Goal: Contribute content: Contribute content

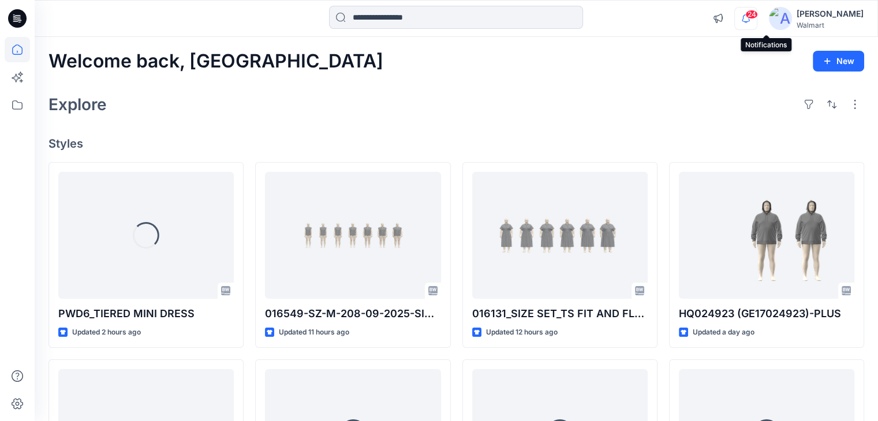
click at [756, 19] on icon "button" at bounding box center [745, 18] width 22 height 23
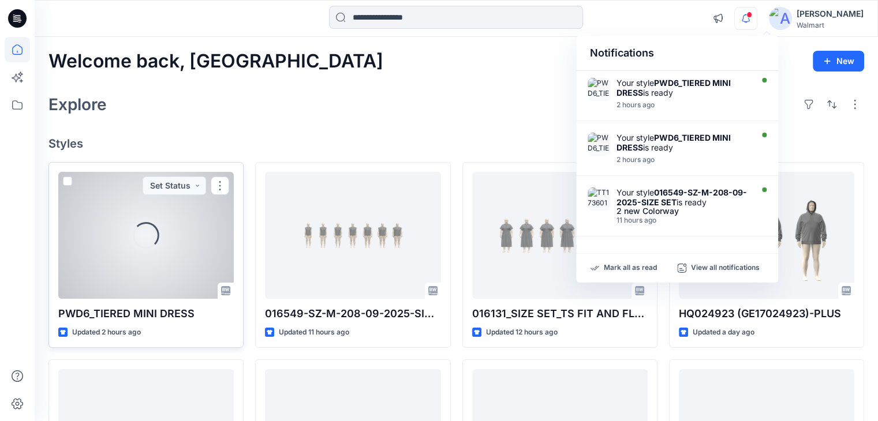
click at [145, 229] on div "Loading..." at bounding box center [146, 235] width 27 height 27
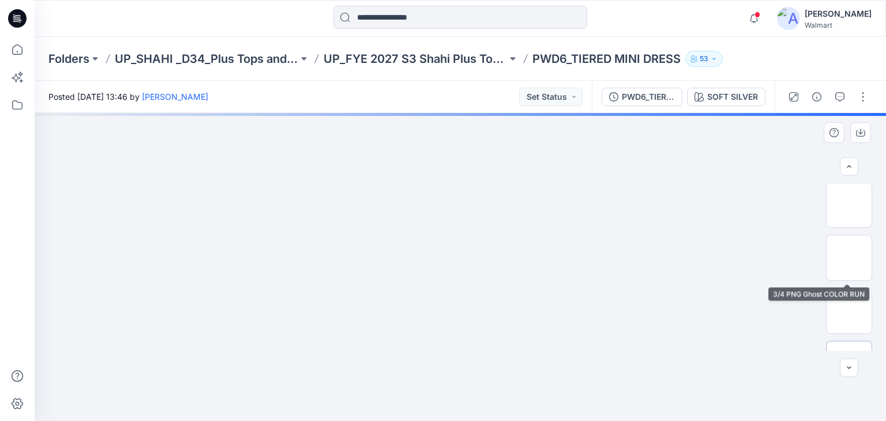
scroll to position [173, 0]
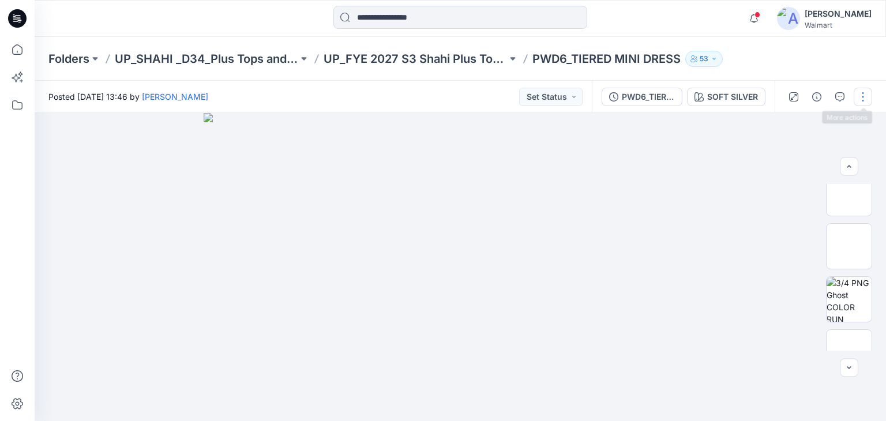
click at [870, 101] on button "button" at bounding box center [863, 97] width 18 height 18
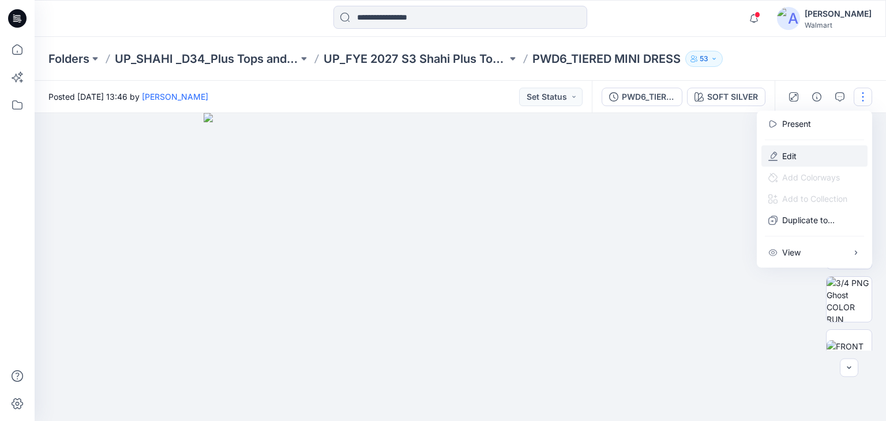
click at [792, 155] on p "Edit" at bounding box center [789, 156] width 14 height 12
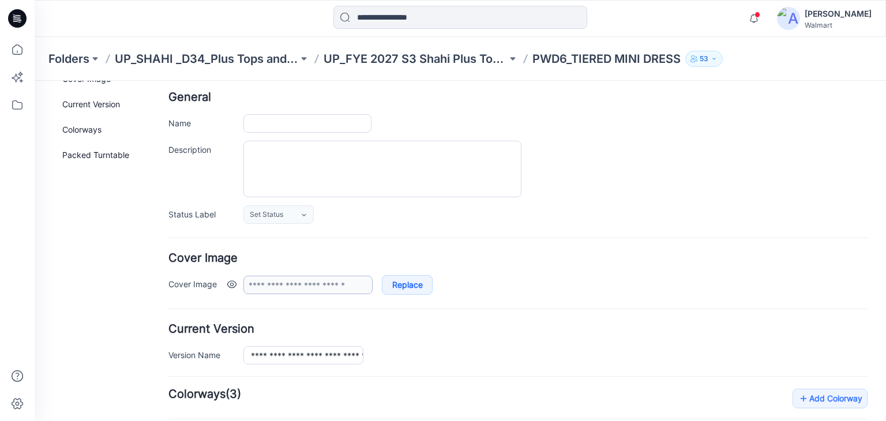
type input "**********"
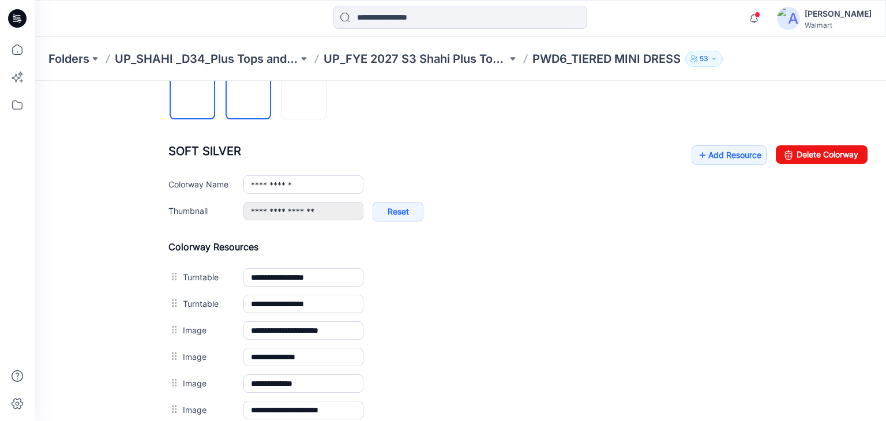
scroll to position [346, 0]
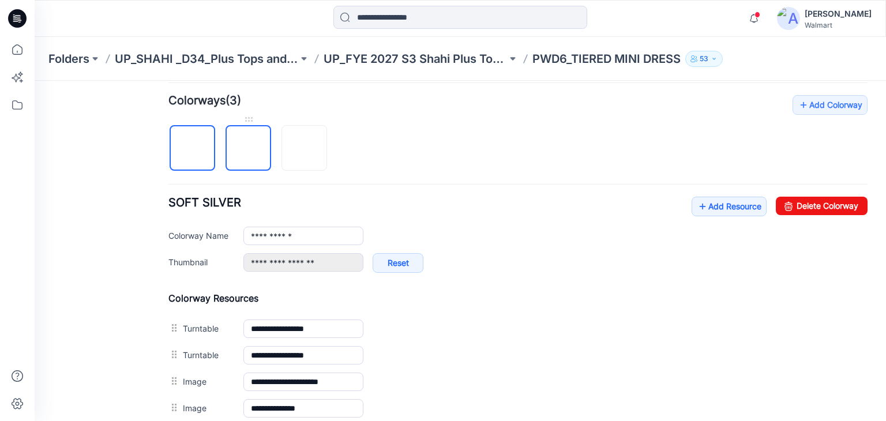
click at [249, 149] on img at bounding box center [249, 149] width 0 height 0
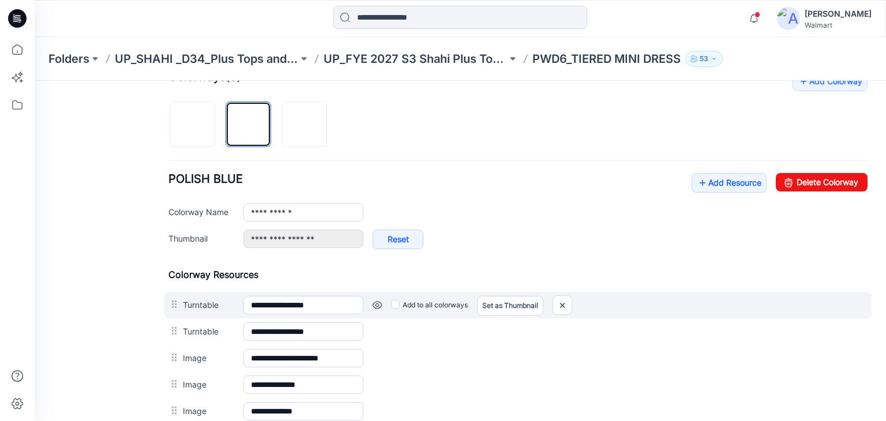
scroll to position [404, 0]
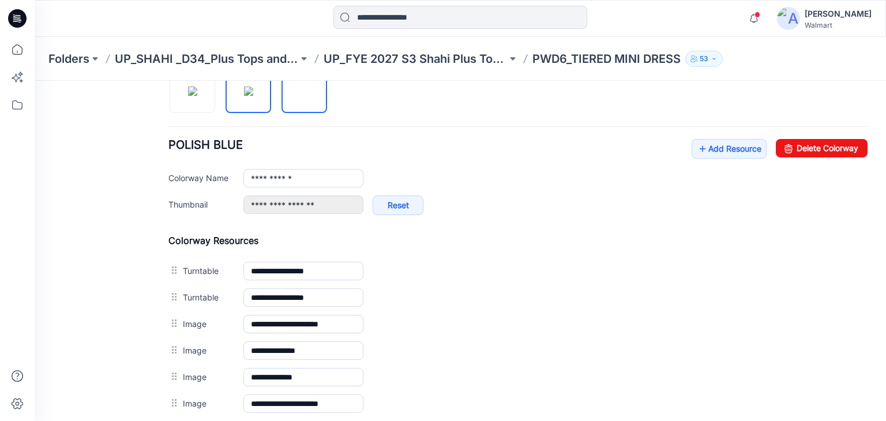
click at [305, 91] on img at bounding box center [305, 91] width 0 height 0
type input "*********"
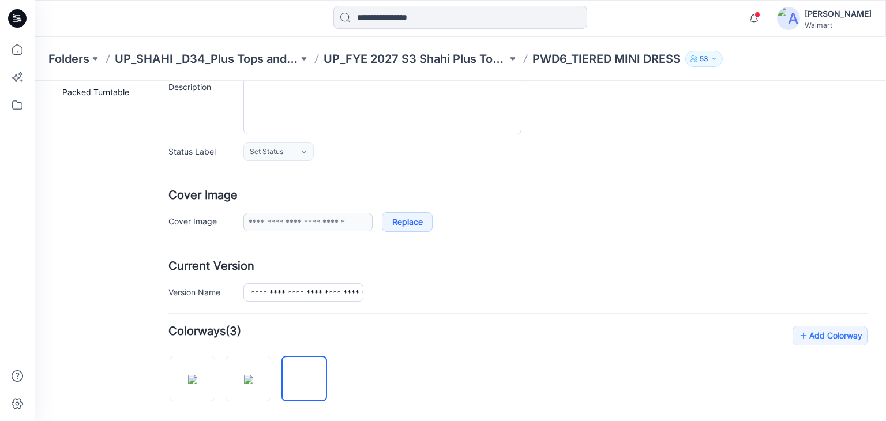
scroll to position [0, 0]
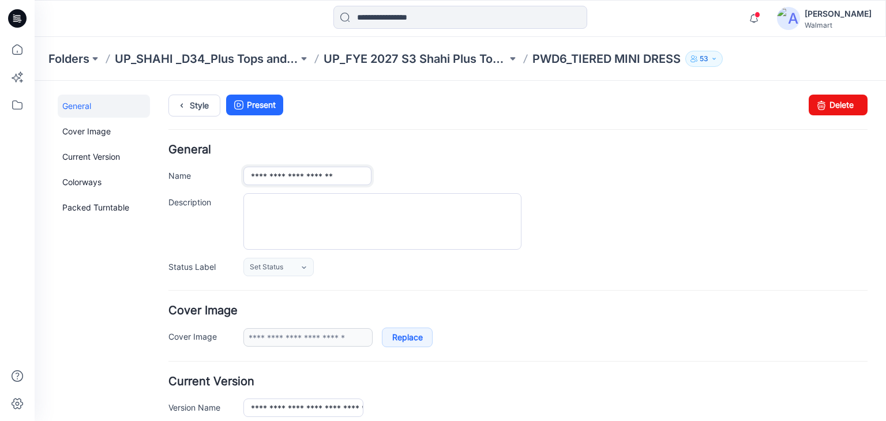
drag, startPoint x: 279, startPoint y: 174, endPoint x: 361, endPoint y: 178, distance: 82.0
click at [361, 178] on input "**********" at bounding box center [307, 176] width 128 height 18
click at [287, 209] on textarea "Description" at bounding box center [382, 221] width 278 height 57
paste textarea "**********"
type textarea "**********"
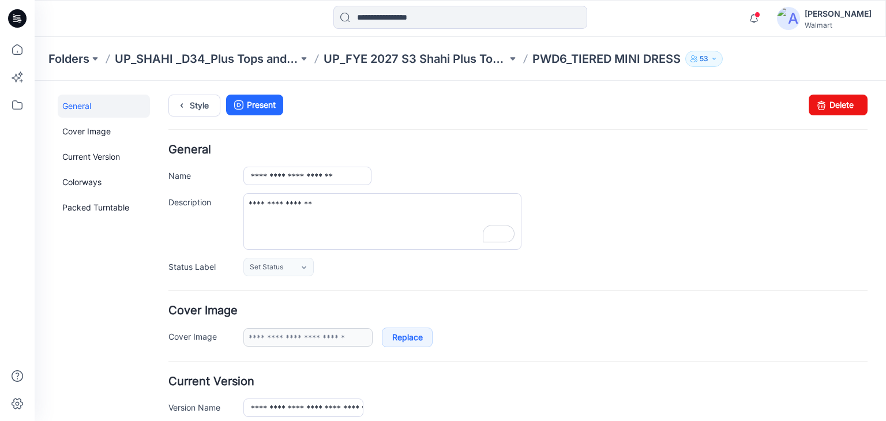
click at [453, 154] on h4 "General" at bounding box center [517, 149] width 699 height 11
click at [194, 102] on link "Style" at bounding box center [194, 106] width 52 height 22
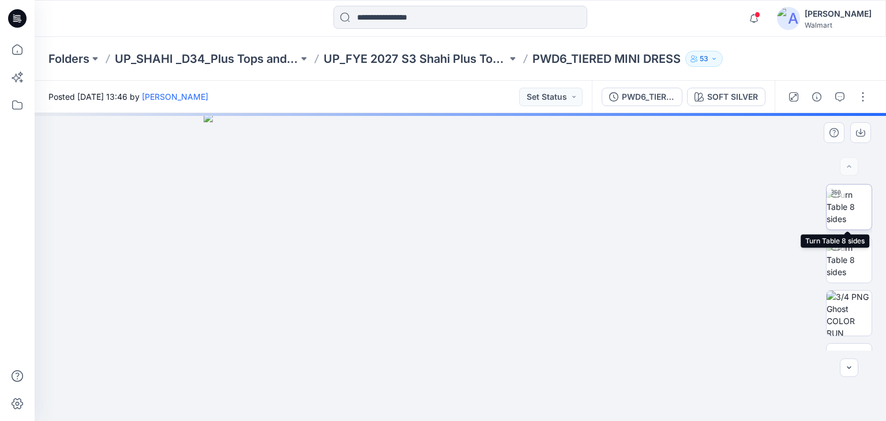
click at [858, 218] on img at bounding box center [849, 207] width 45 height 36
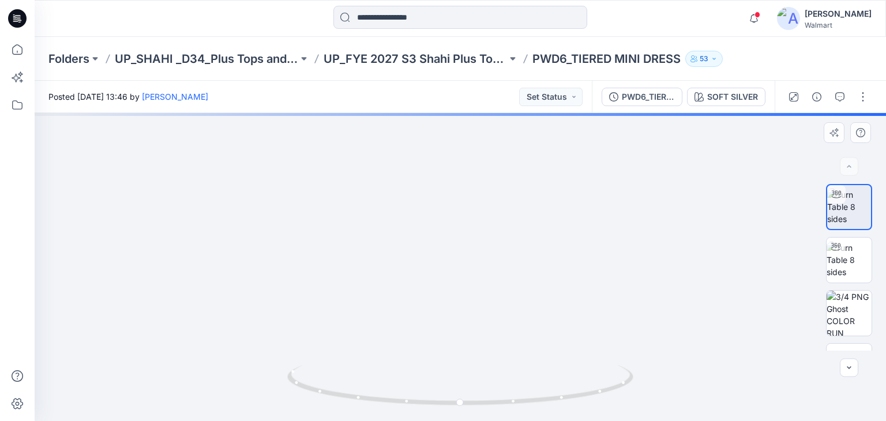
drag, startPoint x: 440, startPoint y: 321, endPoint x: 428, endPoint y: 188, distance: 134.5
drag, startPoint x: 466, startPoint y: 298, endPoint x: 462, endPoint y: 245, distance: 53.3
drag, startPoint x: 469, startPoint y: 298, endPoint x: 455, endPoint y: 404, distance: 107.1
drag, startPoint x: 464, startPoint y: 305, endPoint x: 449, endPoint y: 291, distance: 20.0
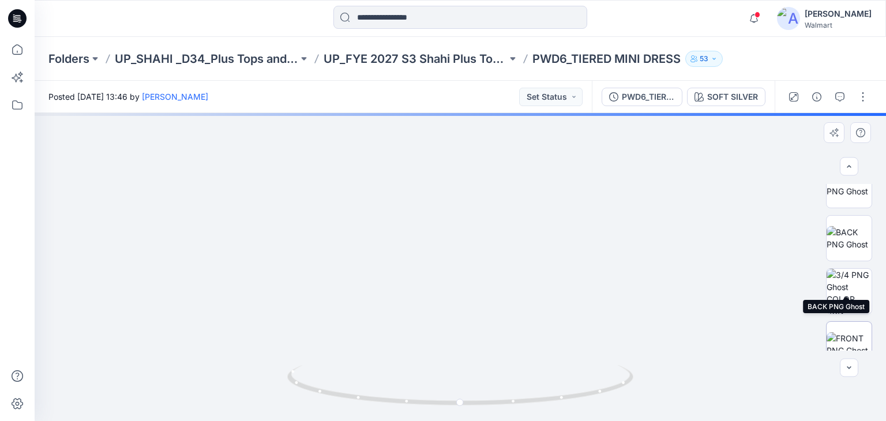
scroll to position [231, 0]
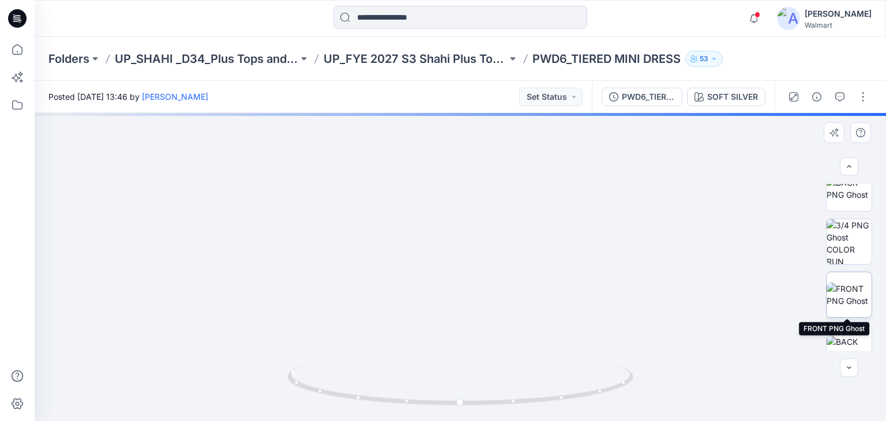
click at [851, 287] on img at bounding box center [849, 295] width 45 height 24
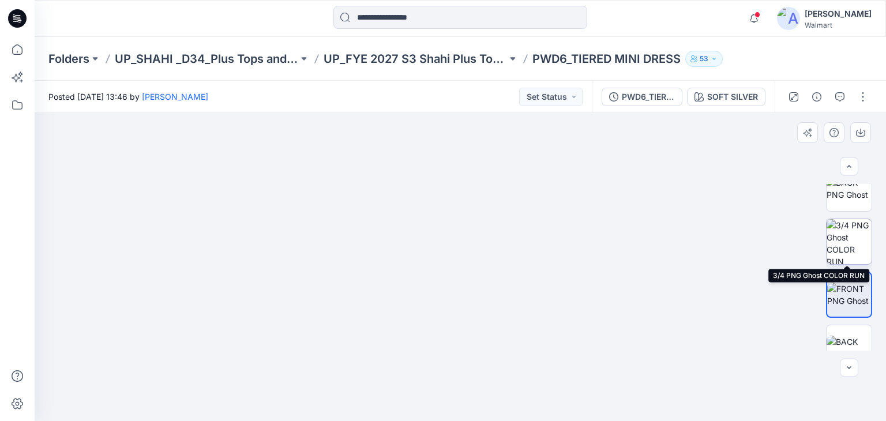
click at [841, 241] on img at bounding box center [849, 241] width 45 height 45
